Goal: Task Accomplishment & Management: Use online tool/utility

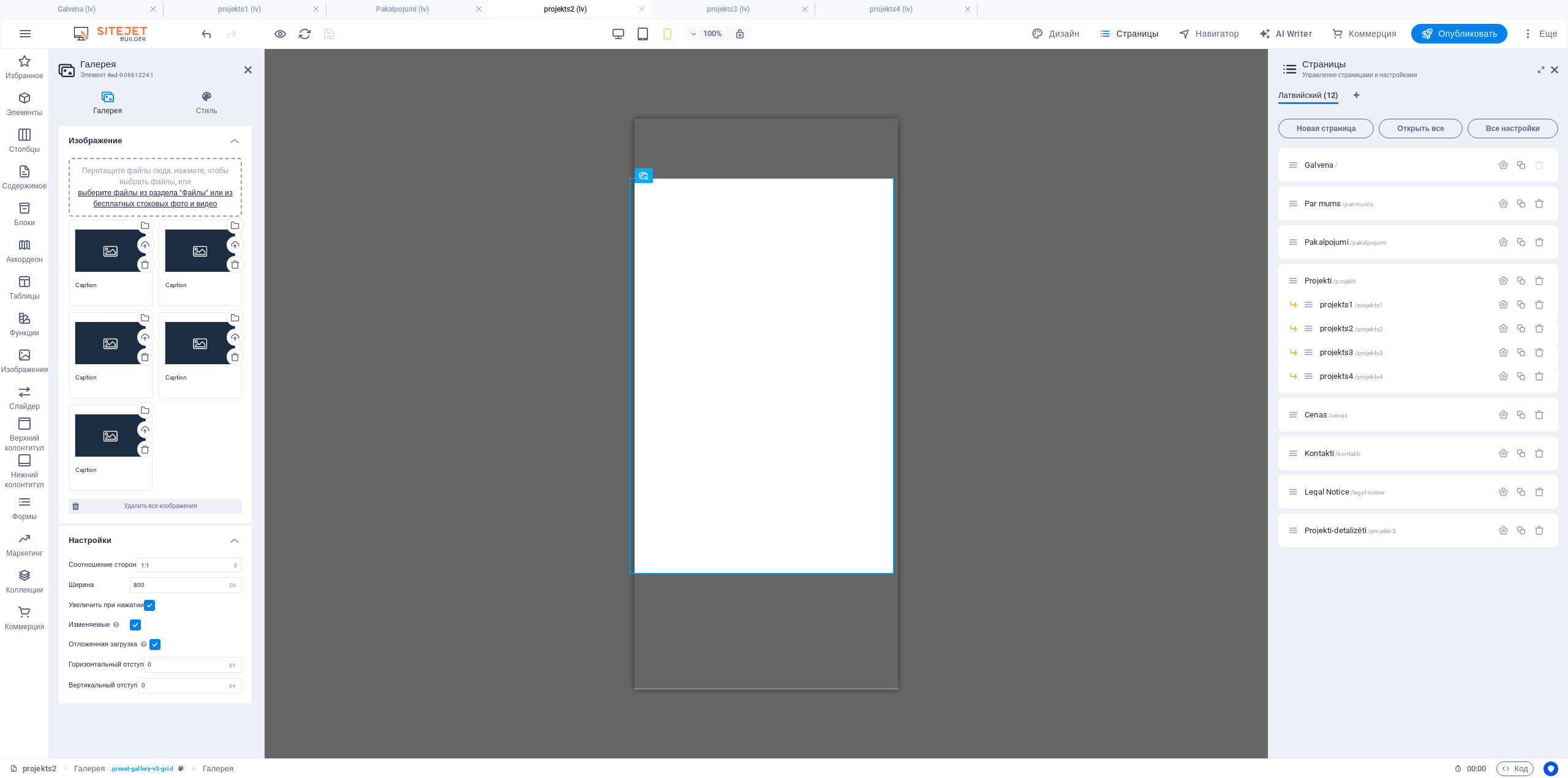
select select "4"
select select "px"
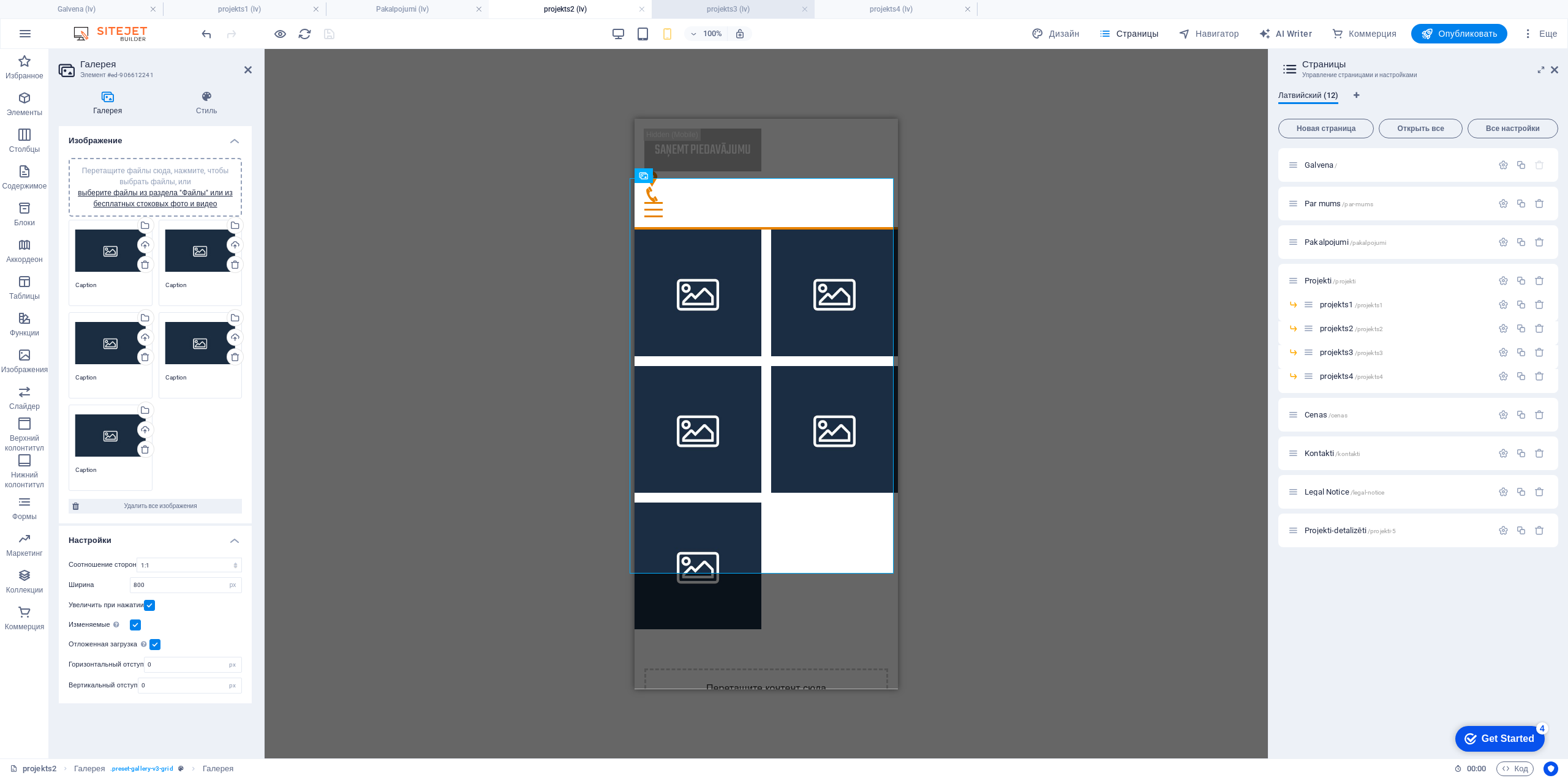
drag, startPoint x: 751, startPoint y: 7, endPoint x: 762, endPoint y: 3, distance: 11.7
click at [874, 6] on h4 "projekts4 (lv)" at bounding box center [896, 9] width 163 height 14
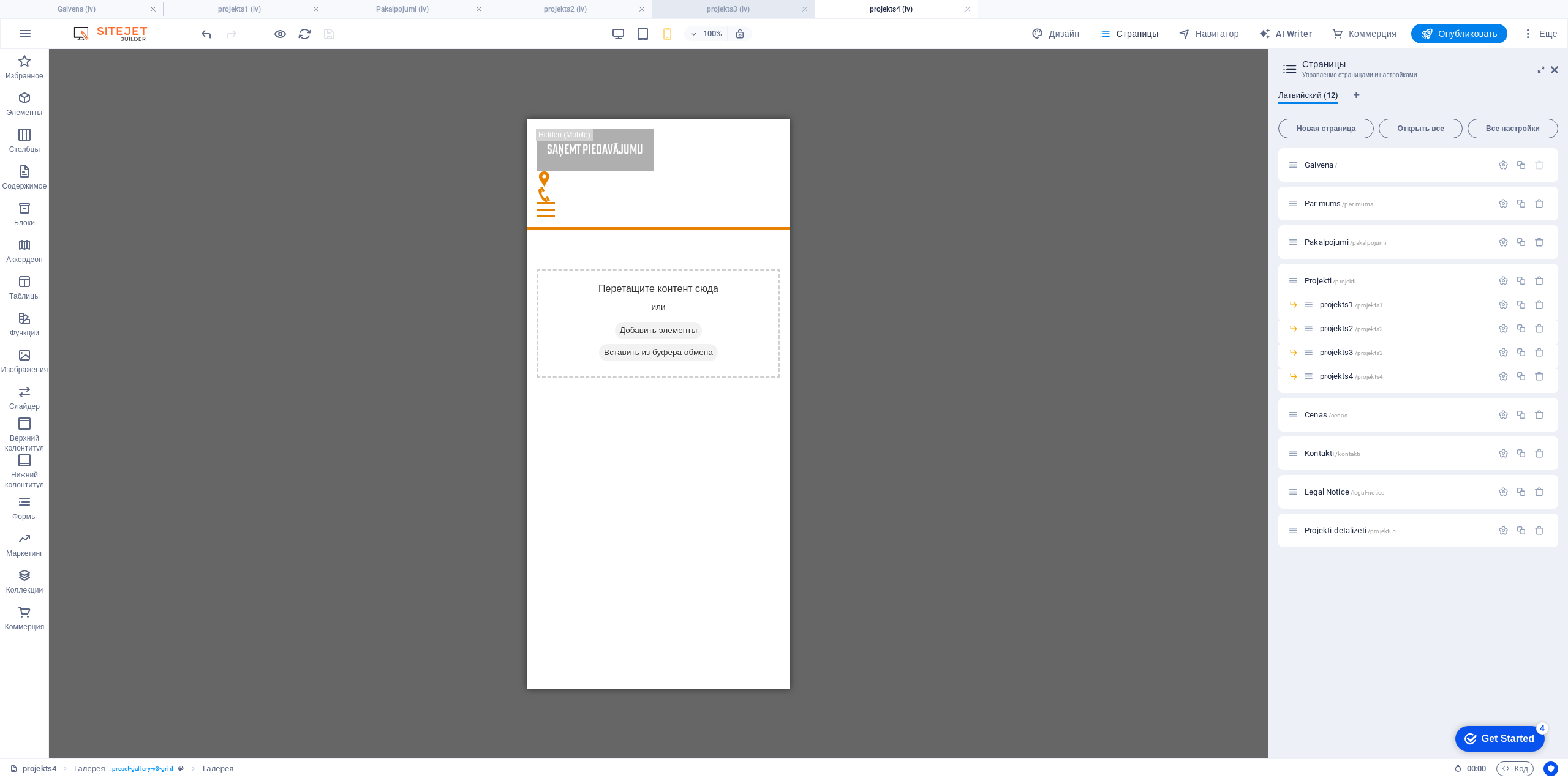
click at [751, 7] on h4 "projekts3 (lv)" at bounding box center [733, 9] width 163 height 14
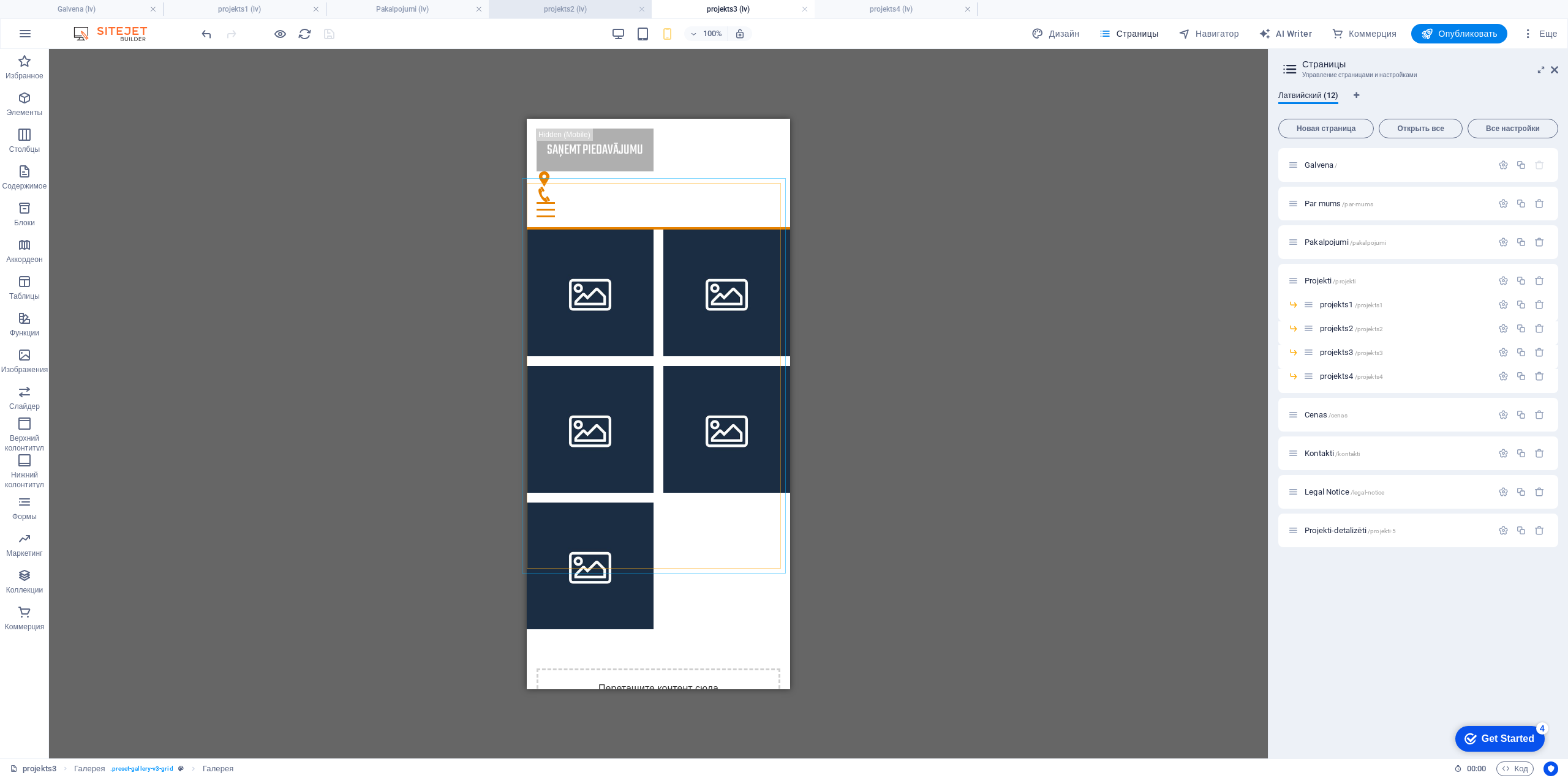
click at [578, 13] on h4 "projekts2 (lv)" at bounding box center [570, 9] width 163 height 14
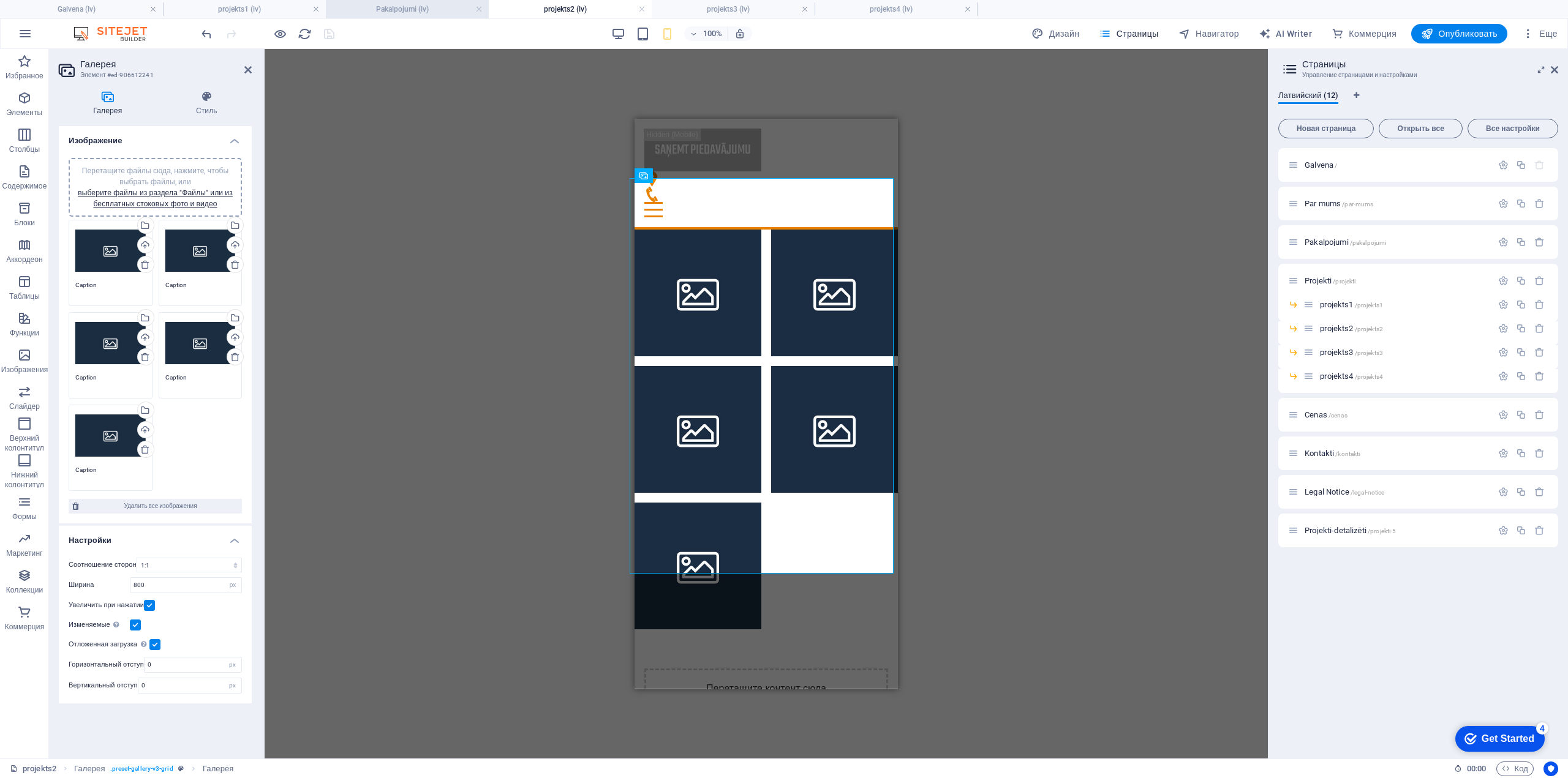
drag, startPoint x: 391, startPoint y: 9, endPoint x: 398, endPoint y: 9, distance: 7.0
click at [263, 10] on h4 "projekts1 (lv)" at bounding box center [244, 9] width 163 height 14
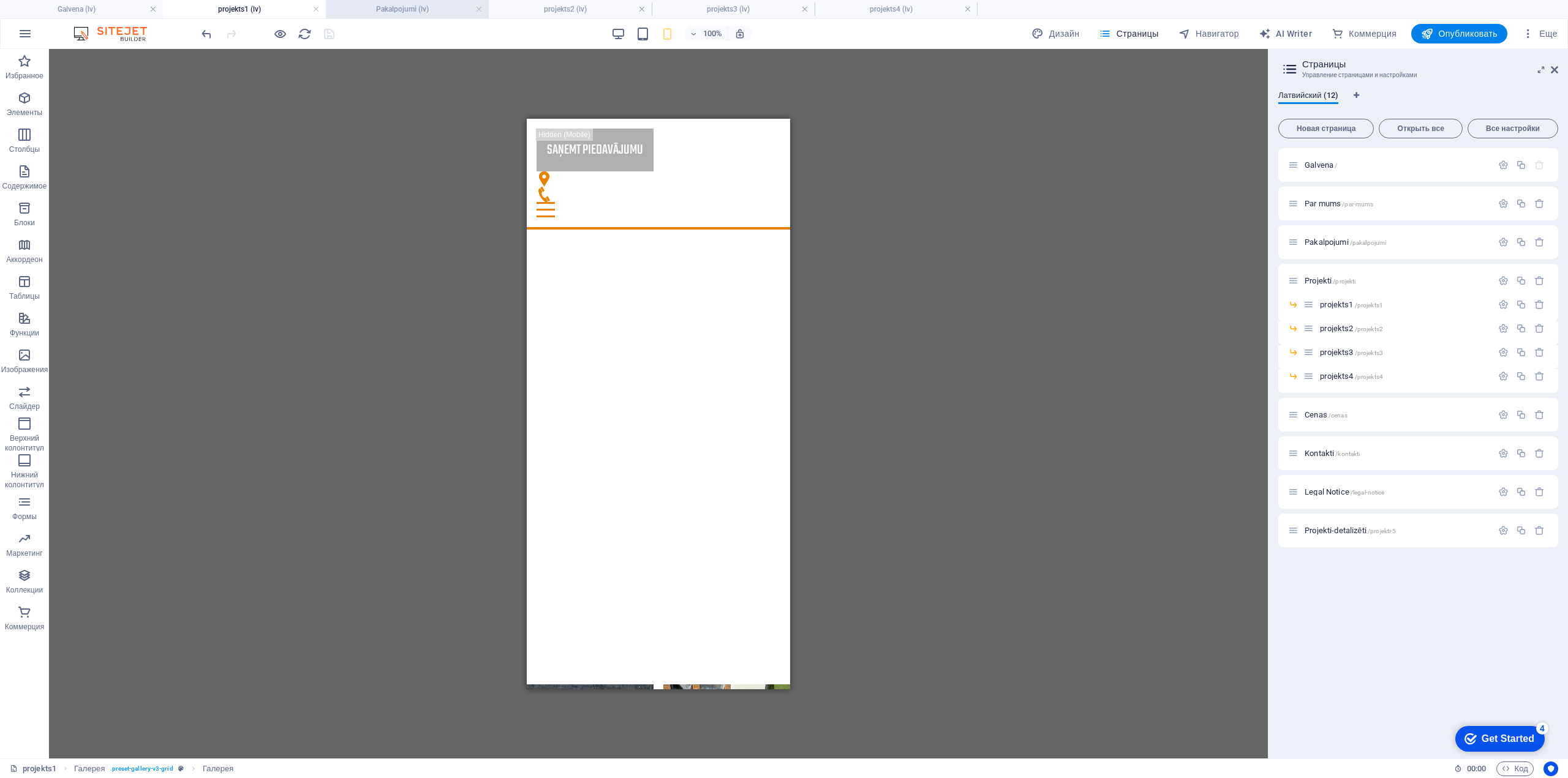
click at [376, 14] on h4 "Pakalpojumi (lv)" at bounding box center [408, 9] width 163 height 14
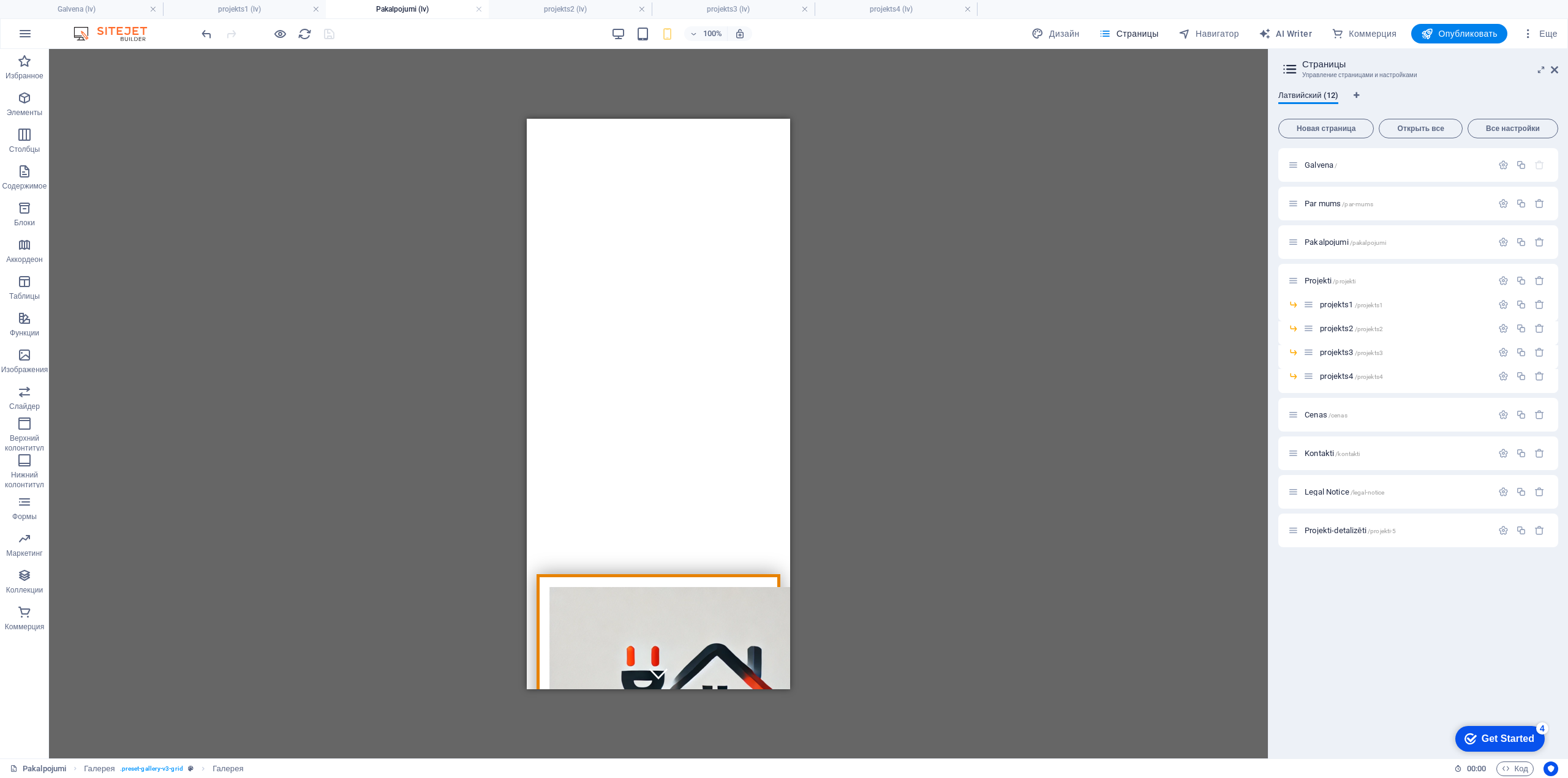
click at [388, 8] on h4 "Pakalpojumi (lv)" at bounding box center [408, 9] width 163 height 14
click at [539, 4] on h4 "projekts2 (lv)" at bounding box center [570, 9] width 163 height 14
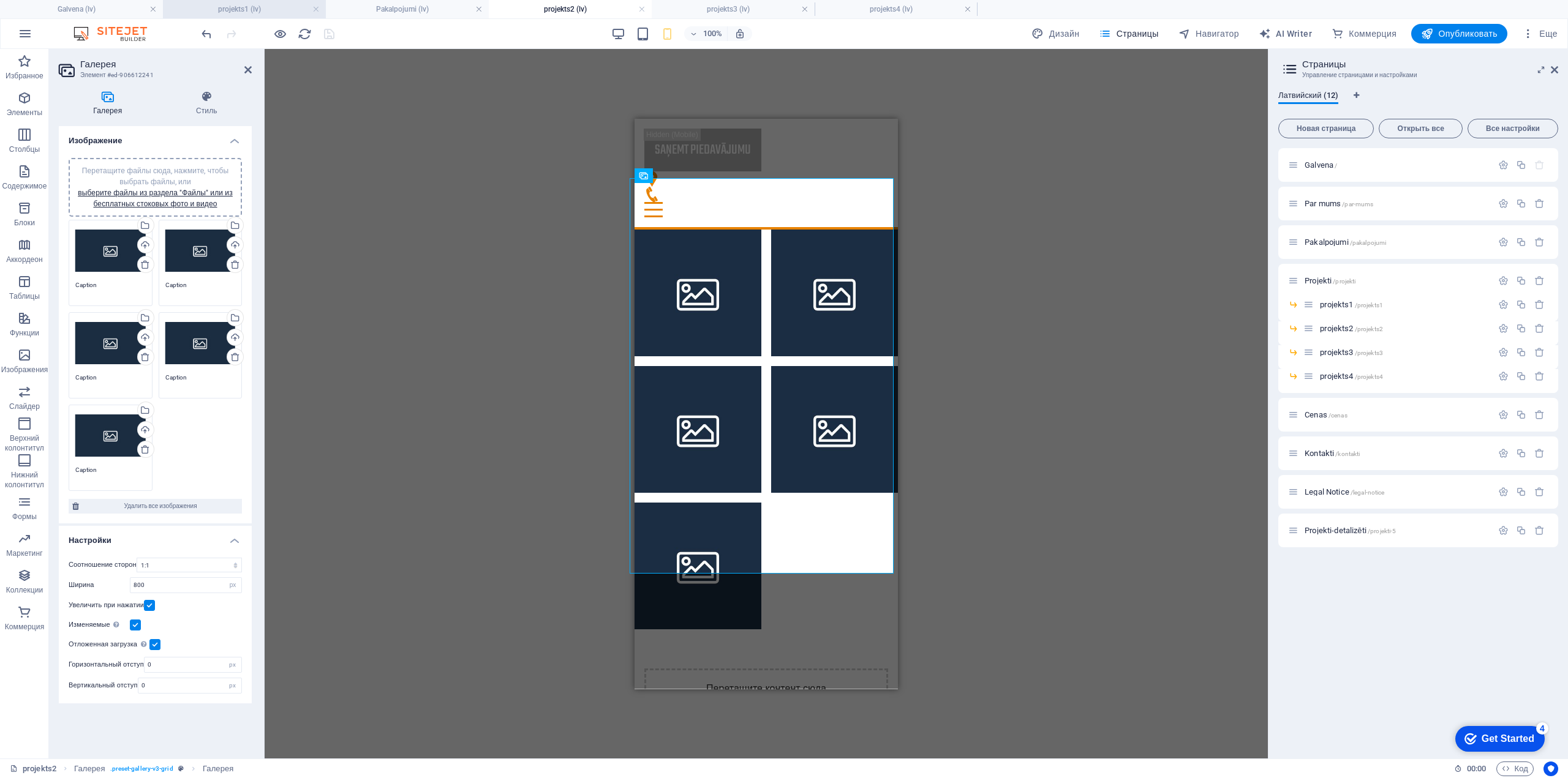
click at [238, 10] on h4 "projekts1 (lv)" at bounding box center [244, 9] width 163 height 14
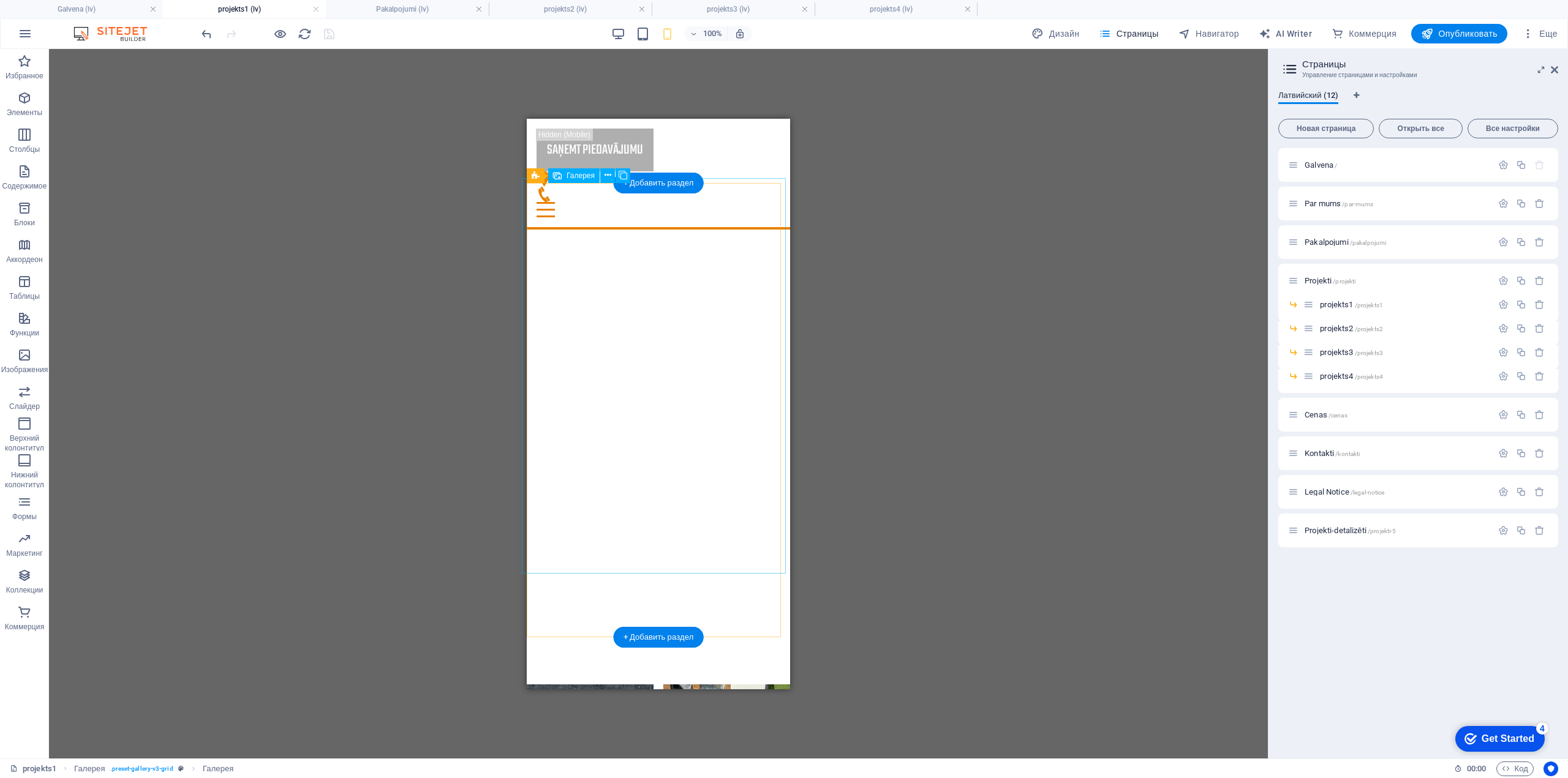
select select "4"
select select "px"
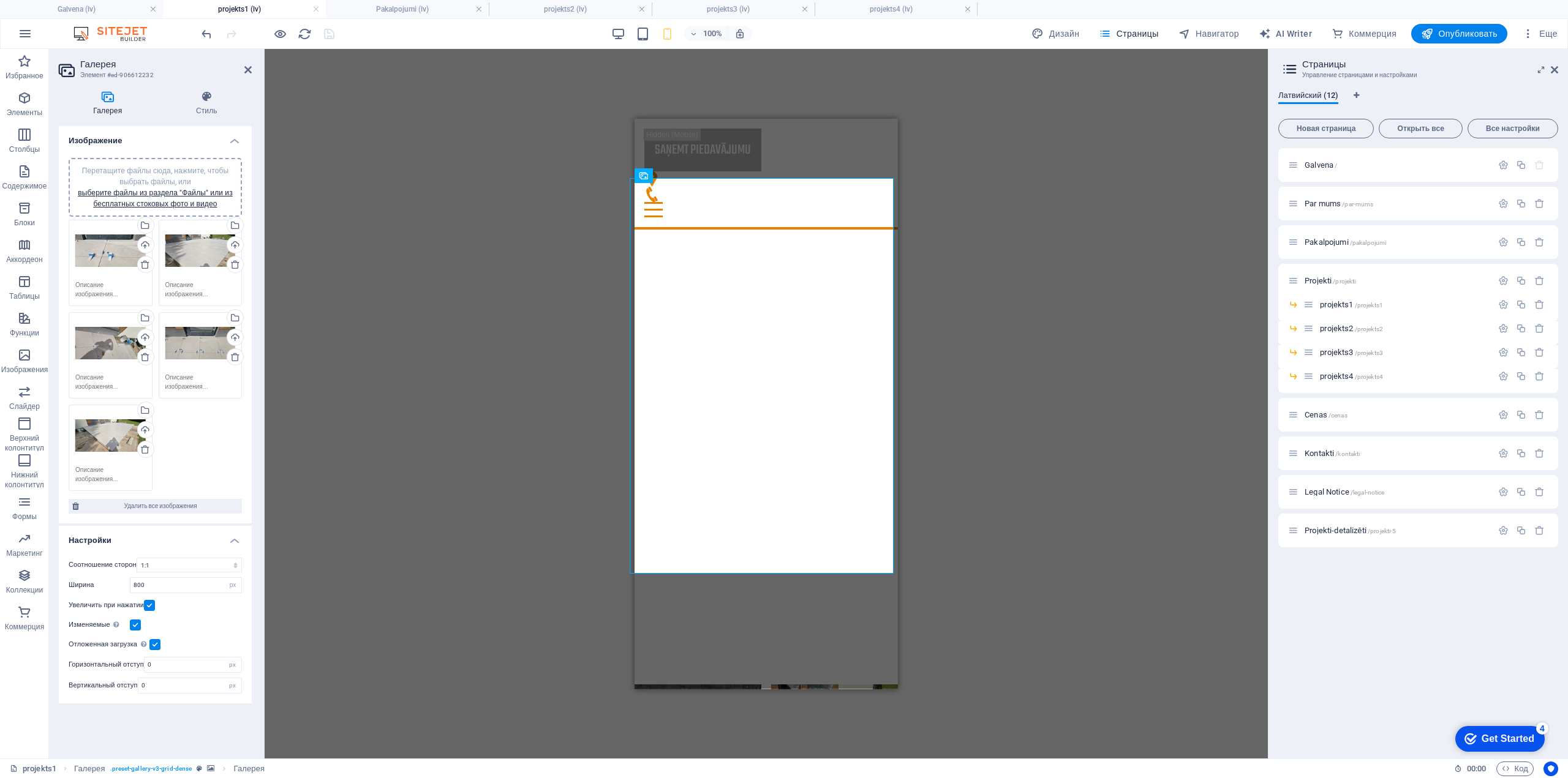
click at [205, 453] on div "Перетащите файлы сюда, нажмите, чтобы выбрать файлы, или выберите файлы из разд…" at bounding box center [155, 356] width 179 height 277
click at [157, 199] on link "выберите файлы из раздела "Файлы" или из бесплатных стоковых фото и видео" at bounding box center [156, 198] width 155 height 20
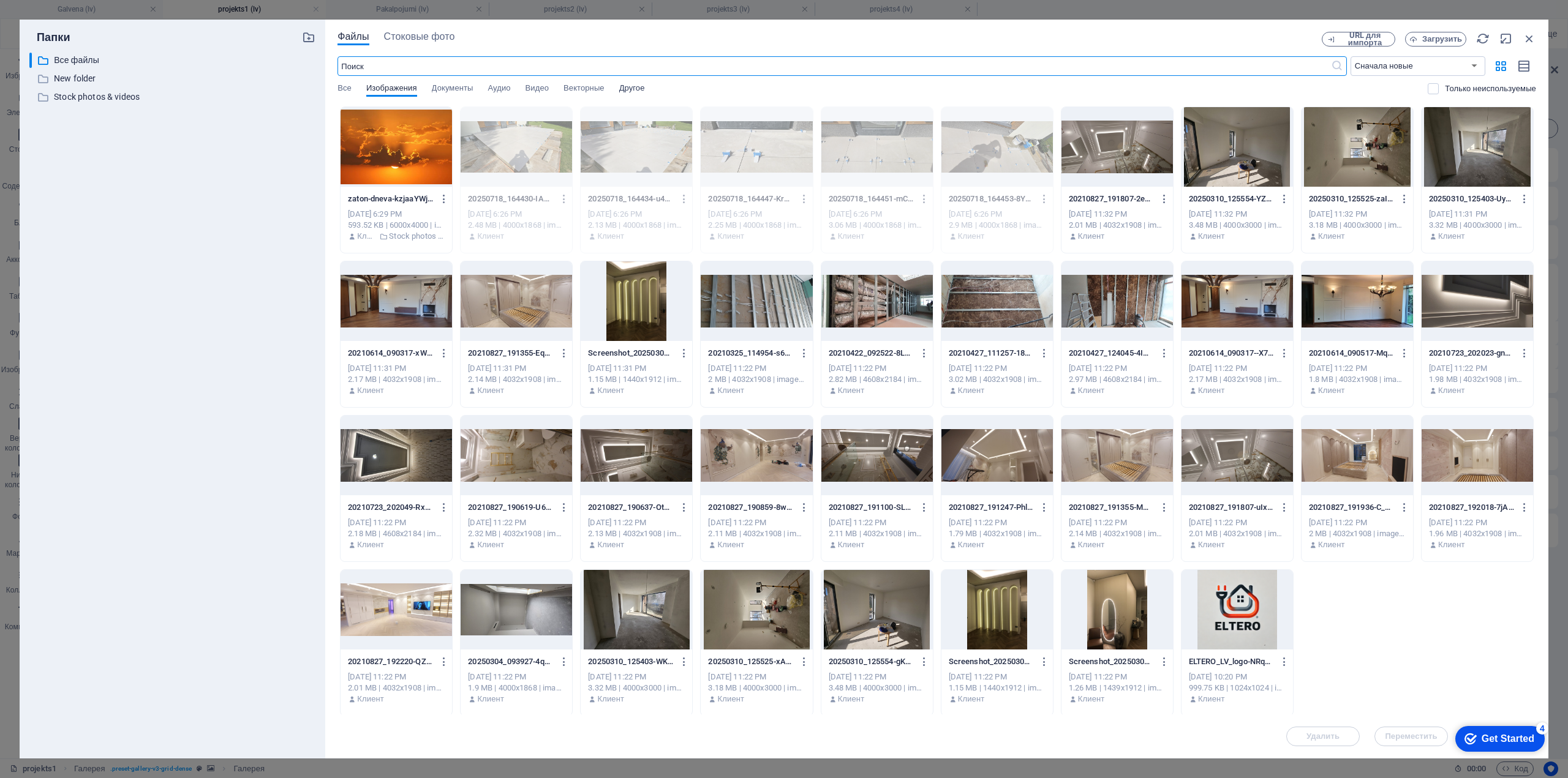
click at [640, 90] on span "Другое" at bounding box center [632, 89] width 26 height 18
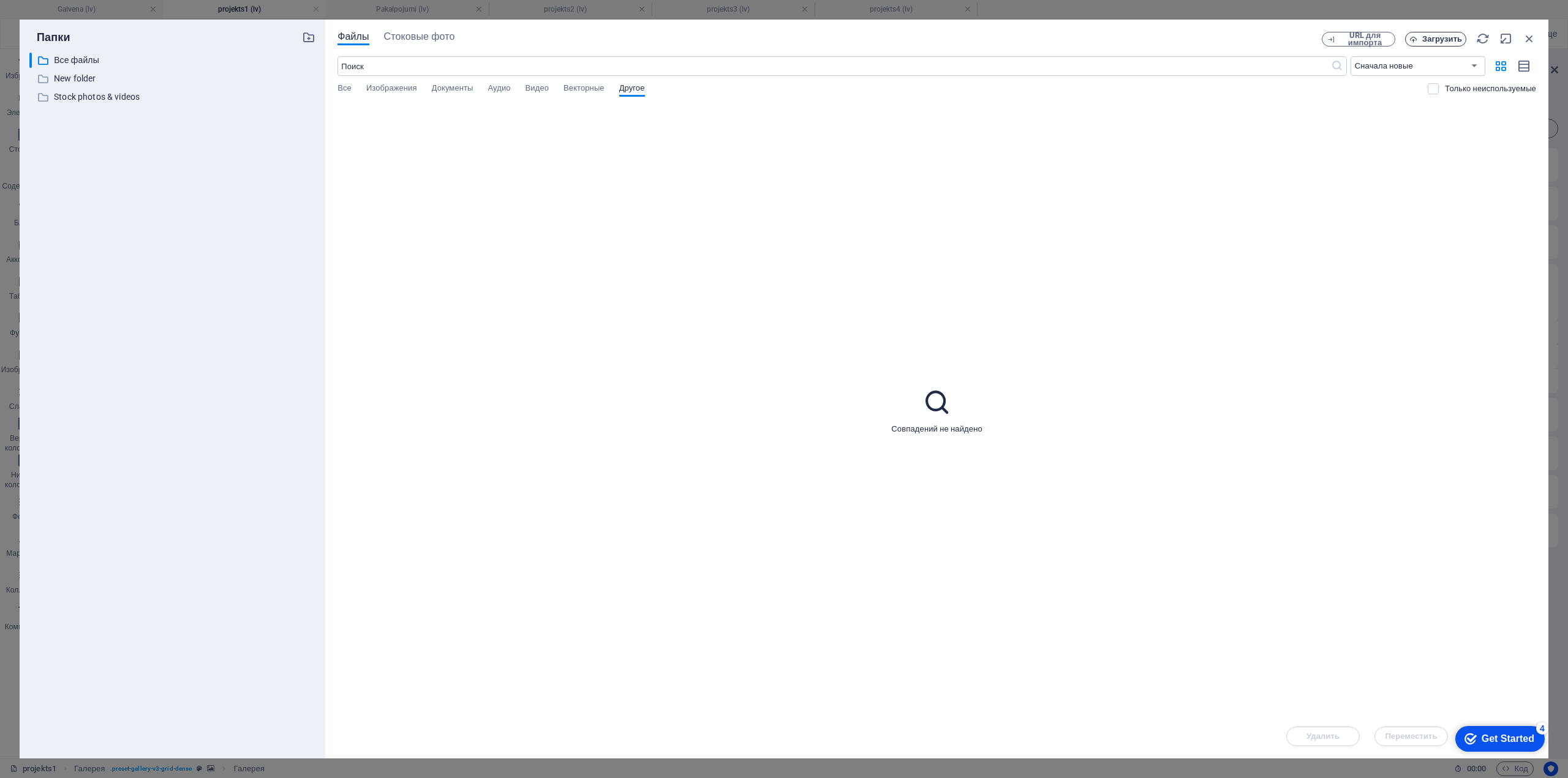
click at [1446, 41] on span "Загрузить" at bounding box center [1442, 39] width 40 height 7
click at [411, 85] on span "Изображения" at bounding box center [392, 89] width 51 height 18
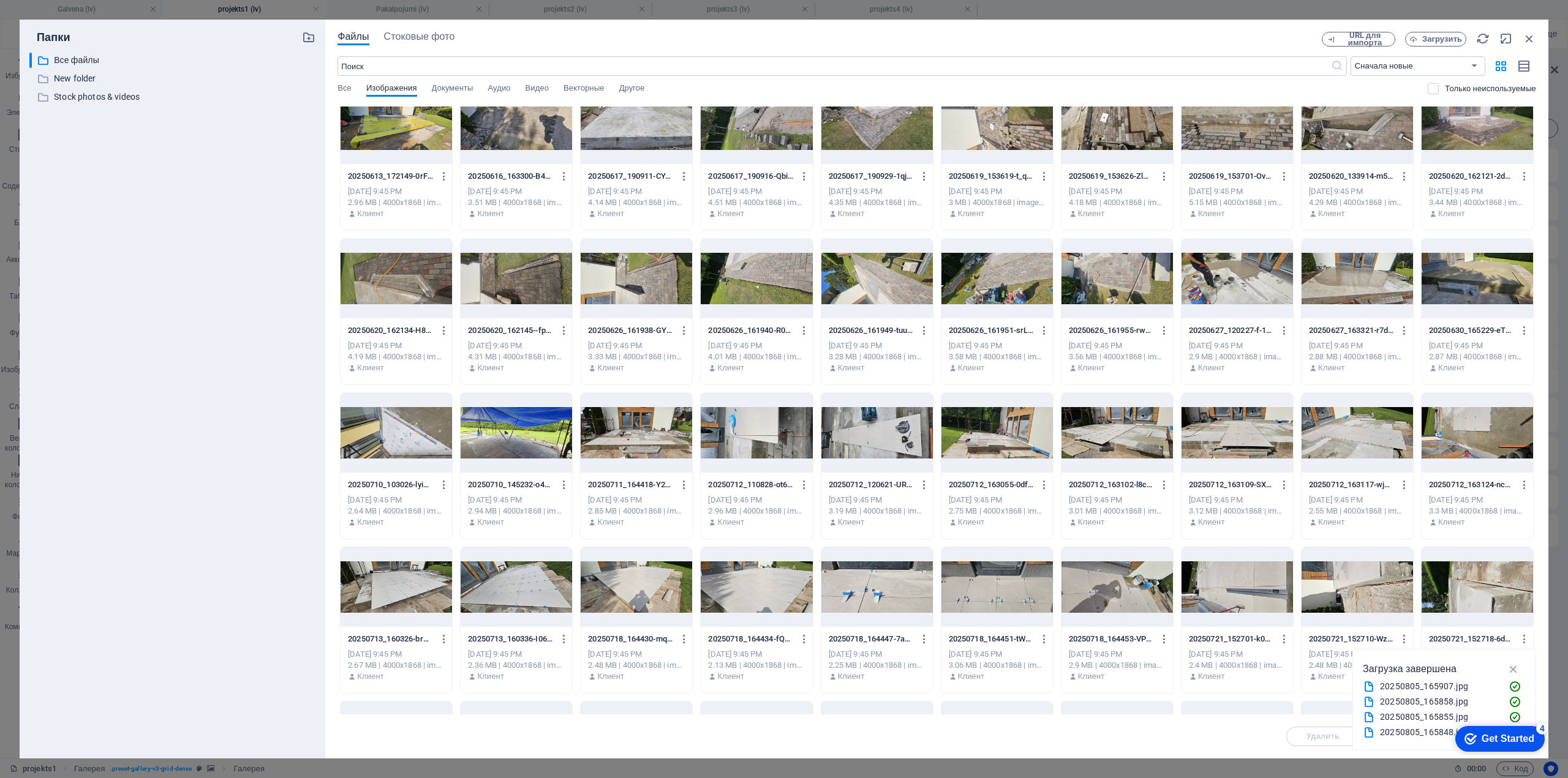
scroll to position [306, 0]
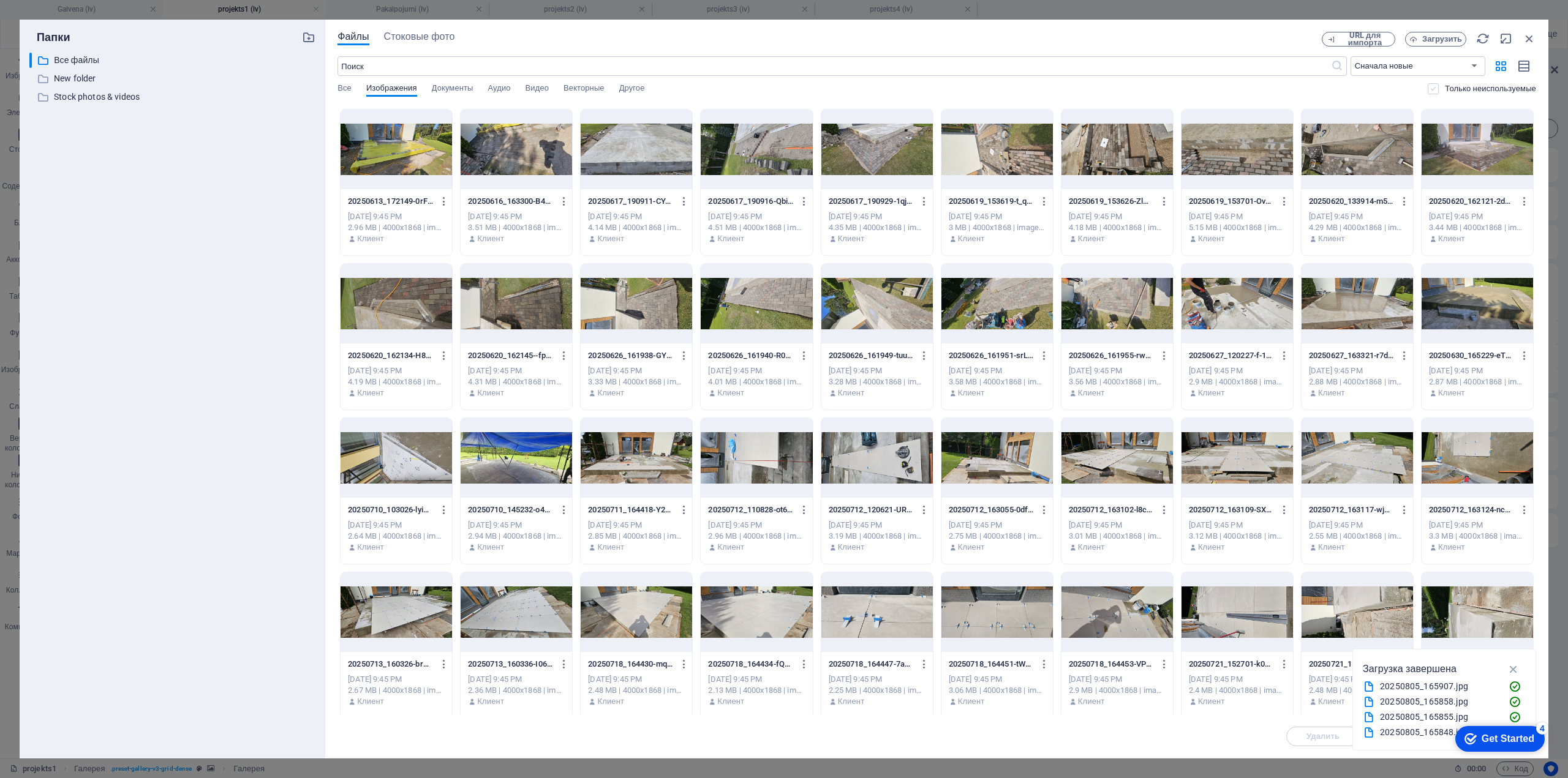
click at [1430, 90] on label at bounding box center [1433, 88] width 11 height 11
click at [0, 0] on input "checkbox" at bounding box center [0, 0] width 0 height 0
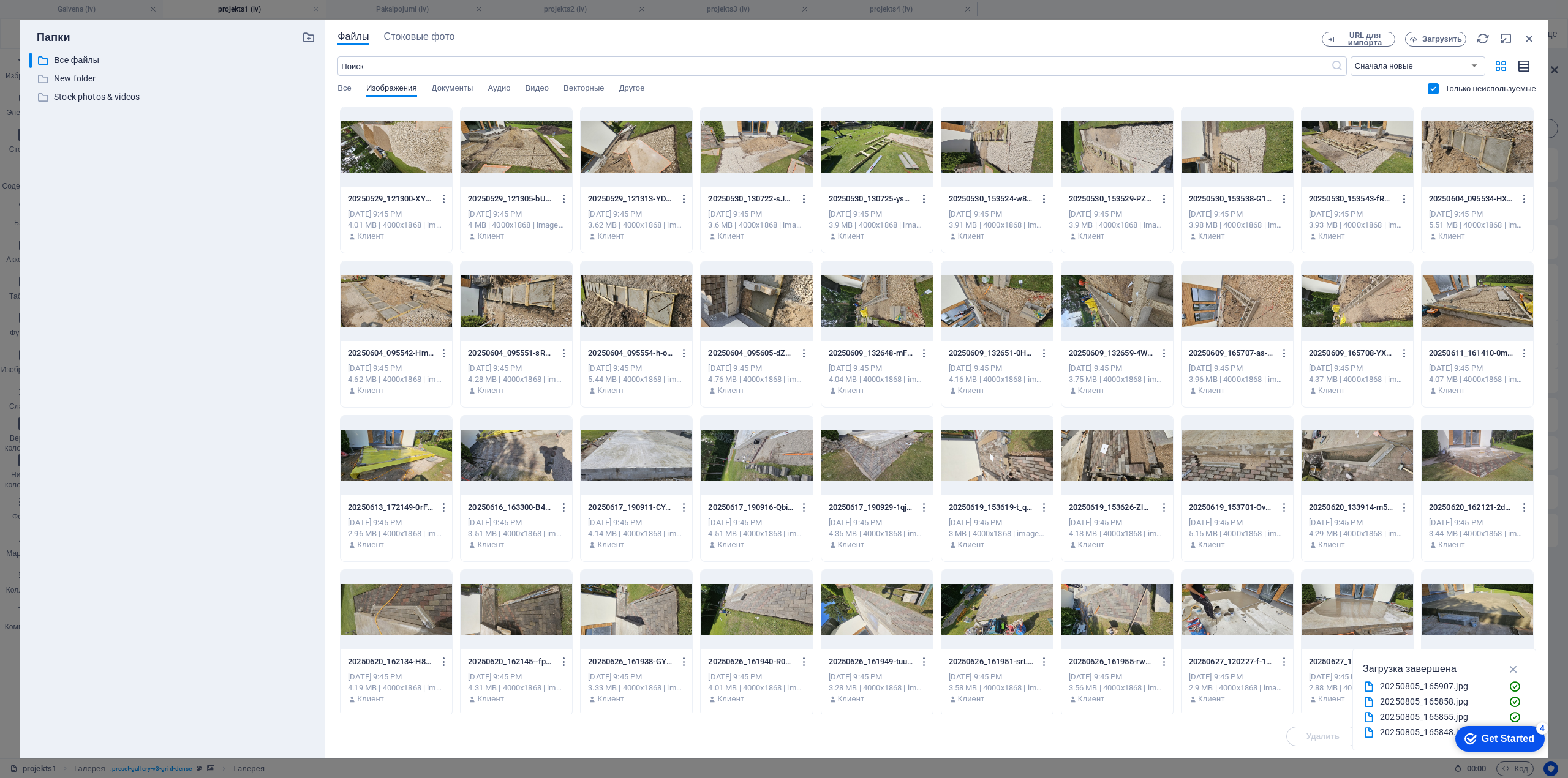
click at [1531, 67] on icon "button" at bounding box center [1524, 67] width 14 height 14
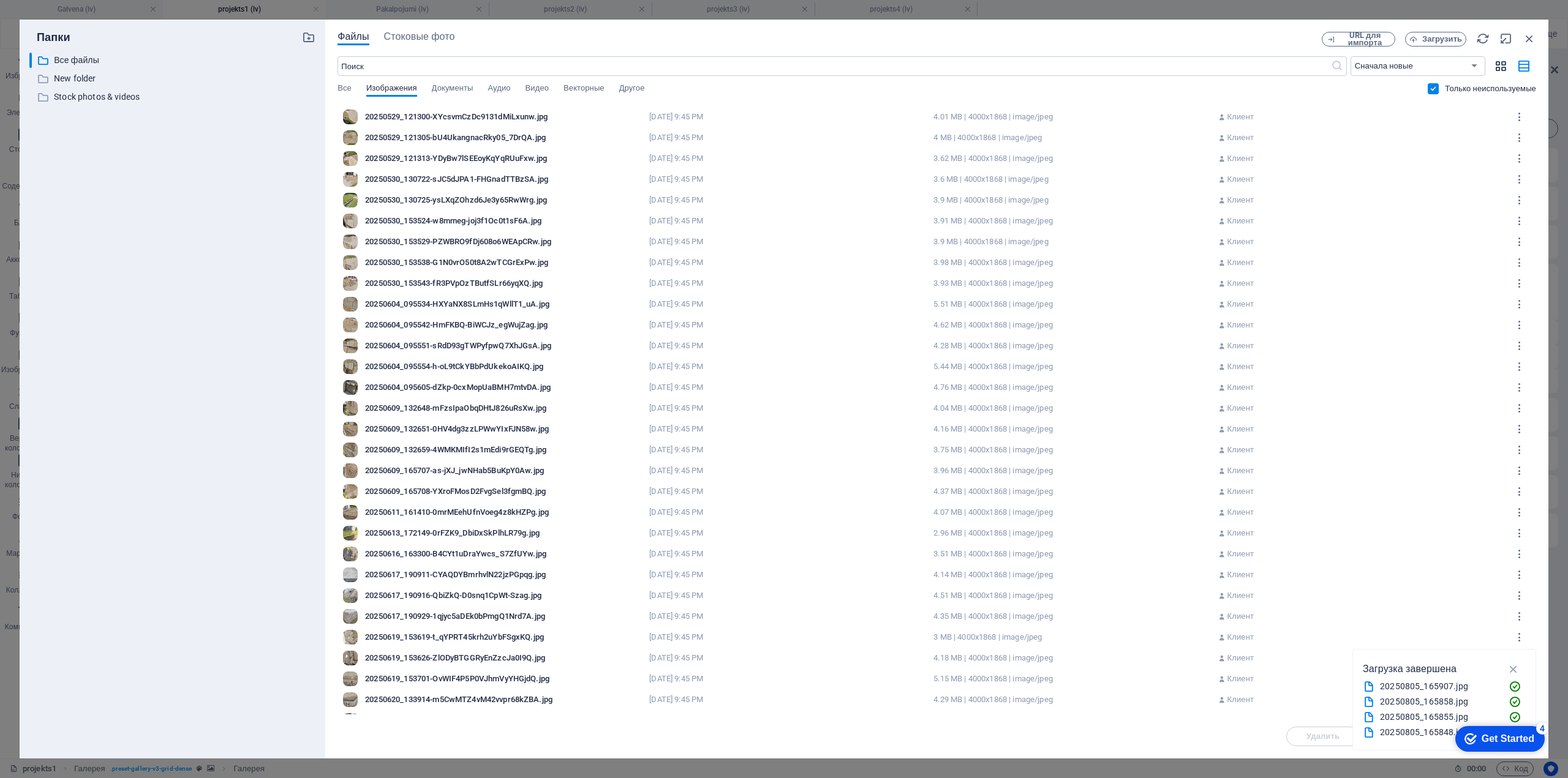
click at [1503, 67] on icon "button" at bounding box center [1501, 66] width 14 height 14
